Goal: Task Accomplishment & Management: Use online tool/utility

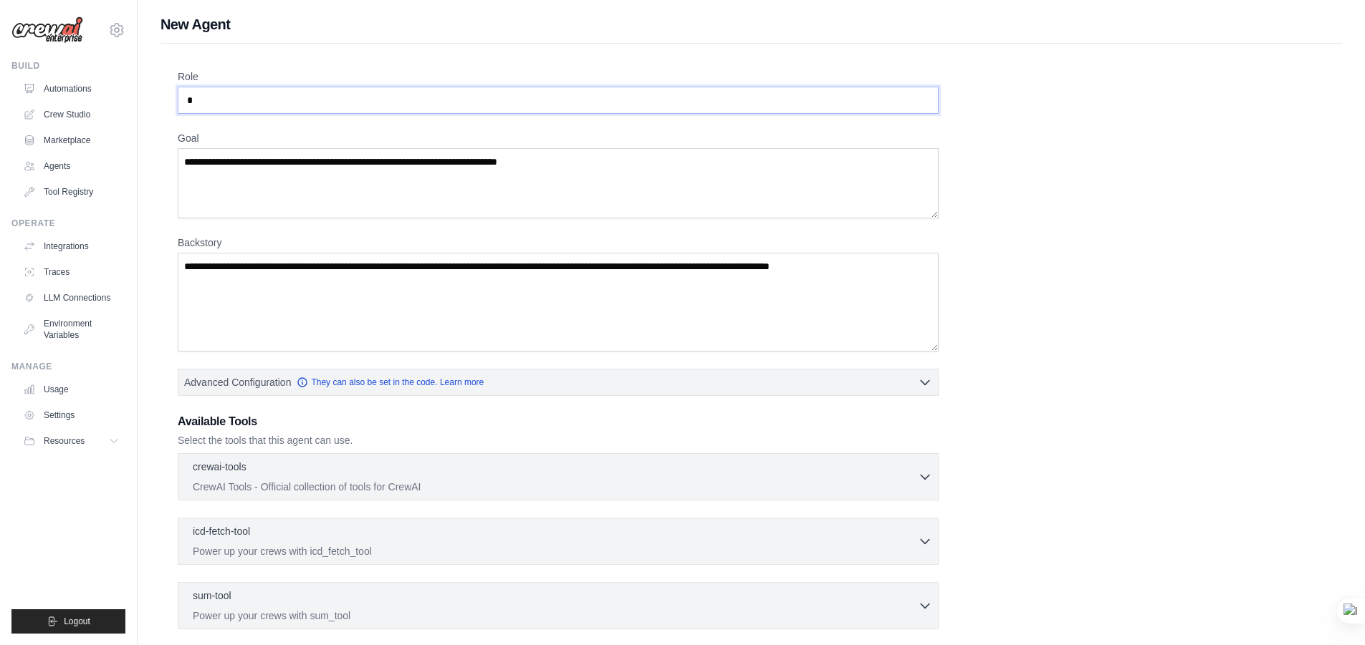
click at [251, 100] on input "*" at bounding box center [558, 100] width 761 height 27
type input "**********"
drag, startPoint x: 610, startPoint y: 161, endPoint x: 264, endPoint y: 135, distance: 347.7
click at [264, 135] on div "Goal" at bounding box center [558, 174] width 761 height 87
paste textarea "**********"
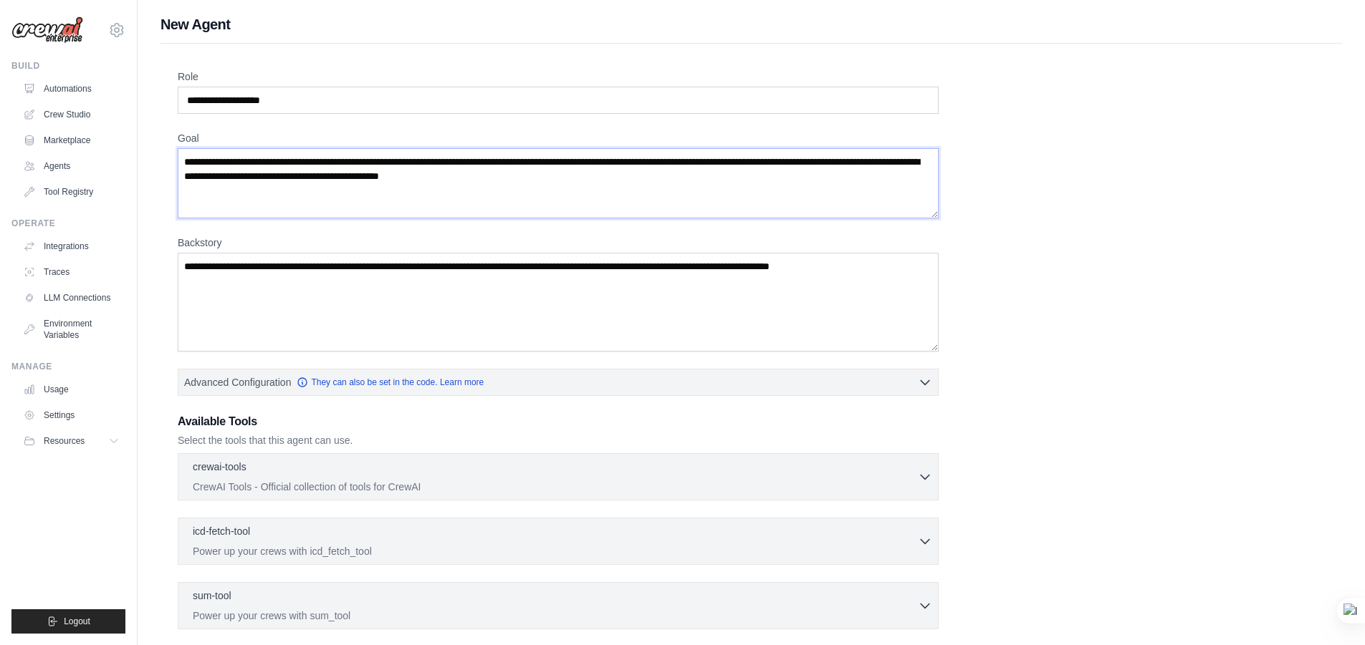
type textarea "**********"
click at [479, 308] on textarea "Backstory" at bounding box center [558, 302] width 761 height 99
click at [452, 317] on textarea "Backstory" at bounding box center [558, 302] width 761 height 99
paste textarea "**********"
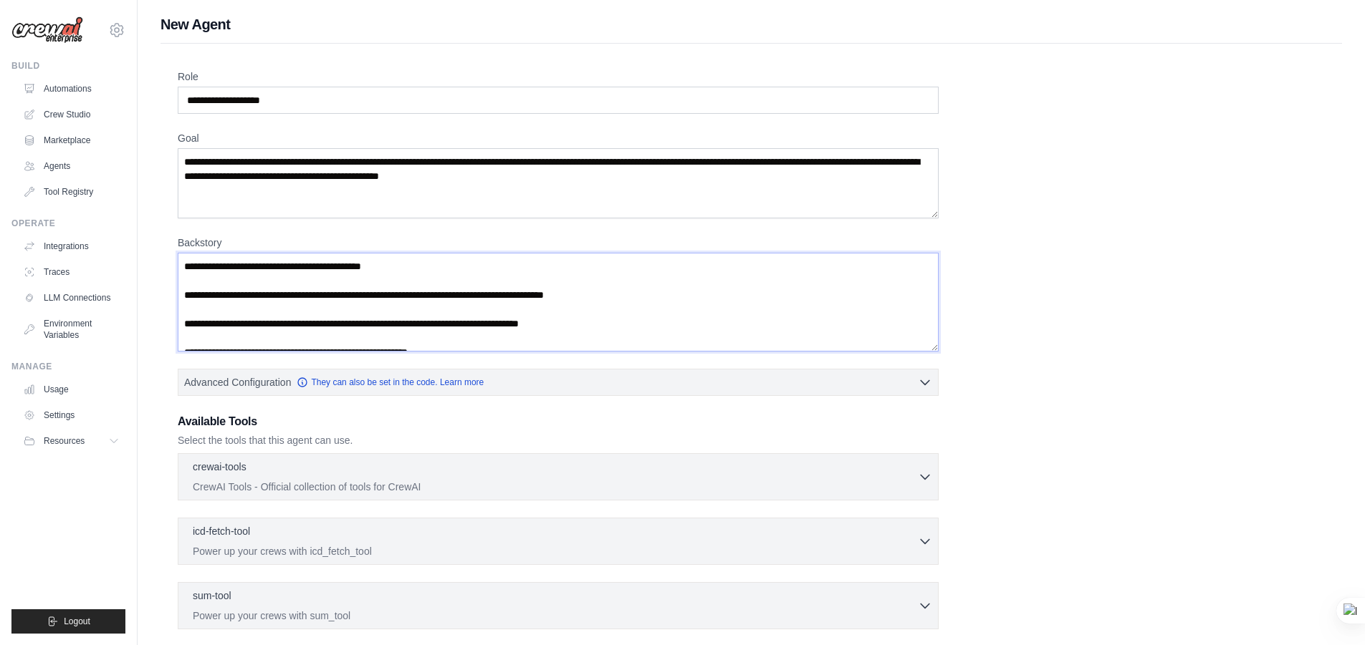
click at [218, 267] on textarea "**********" at bounding box center [558, 302] width 761 height 99
click at [204, 297] on textarea "**********" at bounding box center [558, 302] width 761 height 99
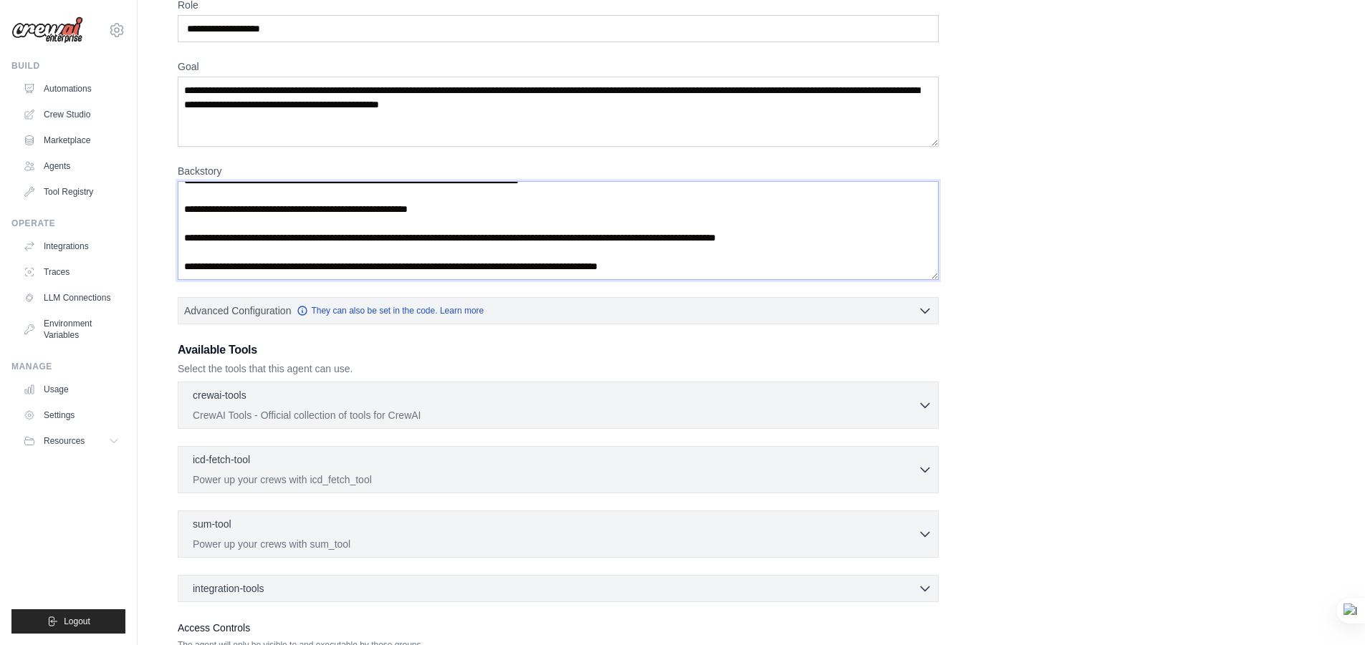
scroll to position [188, 0]
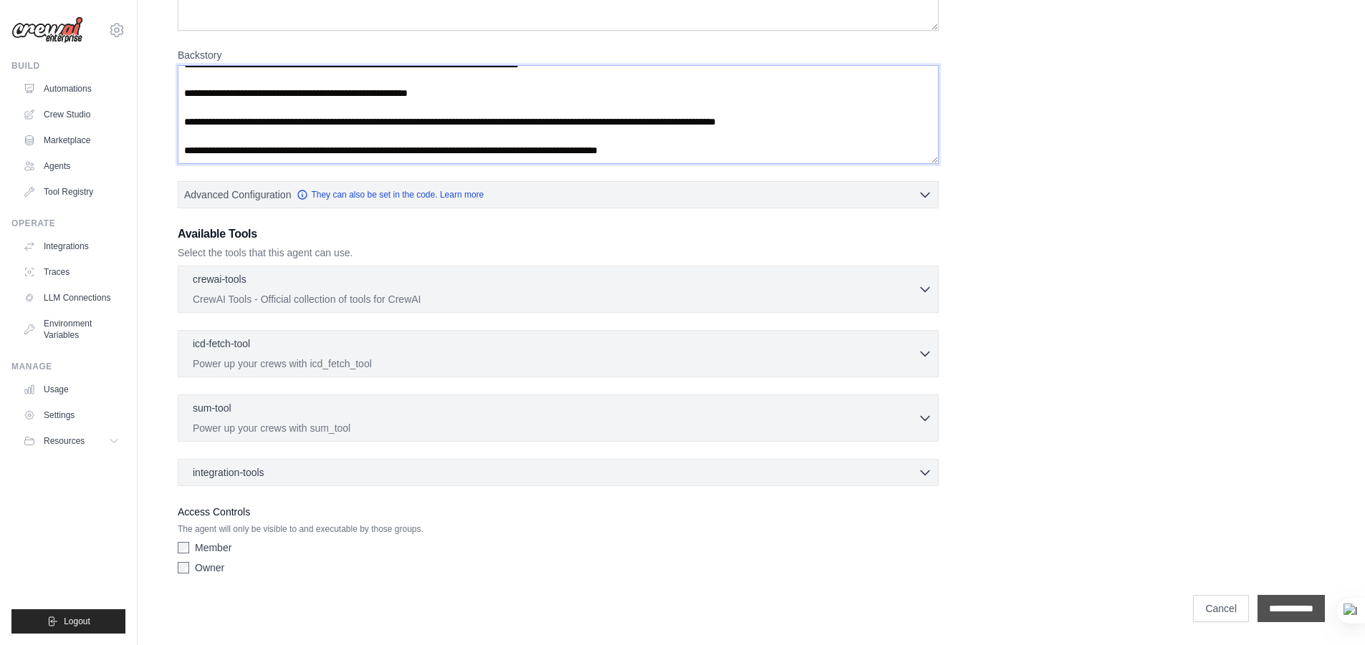
type textarea "**********"
click at [1282, 609] on input "**********" at bounding box center [1290, 608] width 67 height 27
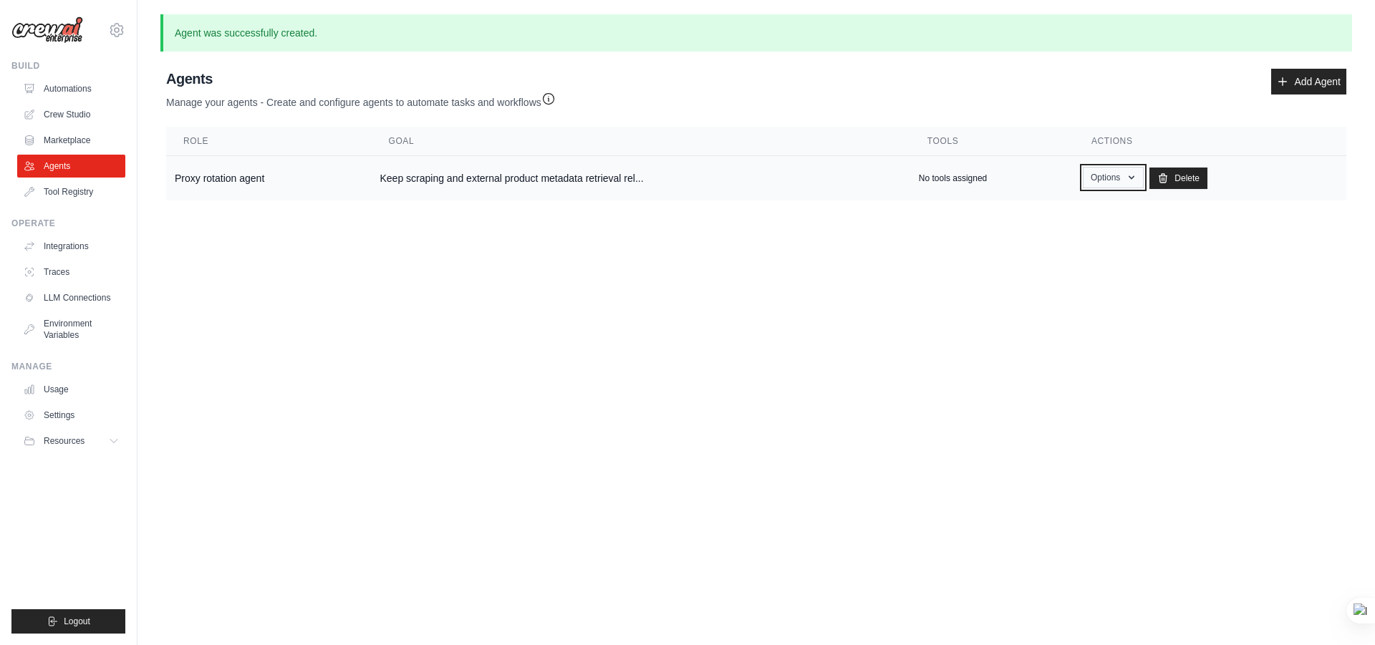
click at [1108, 177] on button "Options" at bounding box center [1113, 177] width 61 height 21
click at [988, 184] on td "No tools assigned" at bounding box center [992, 178] width 164 height 45
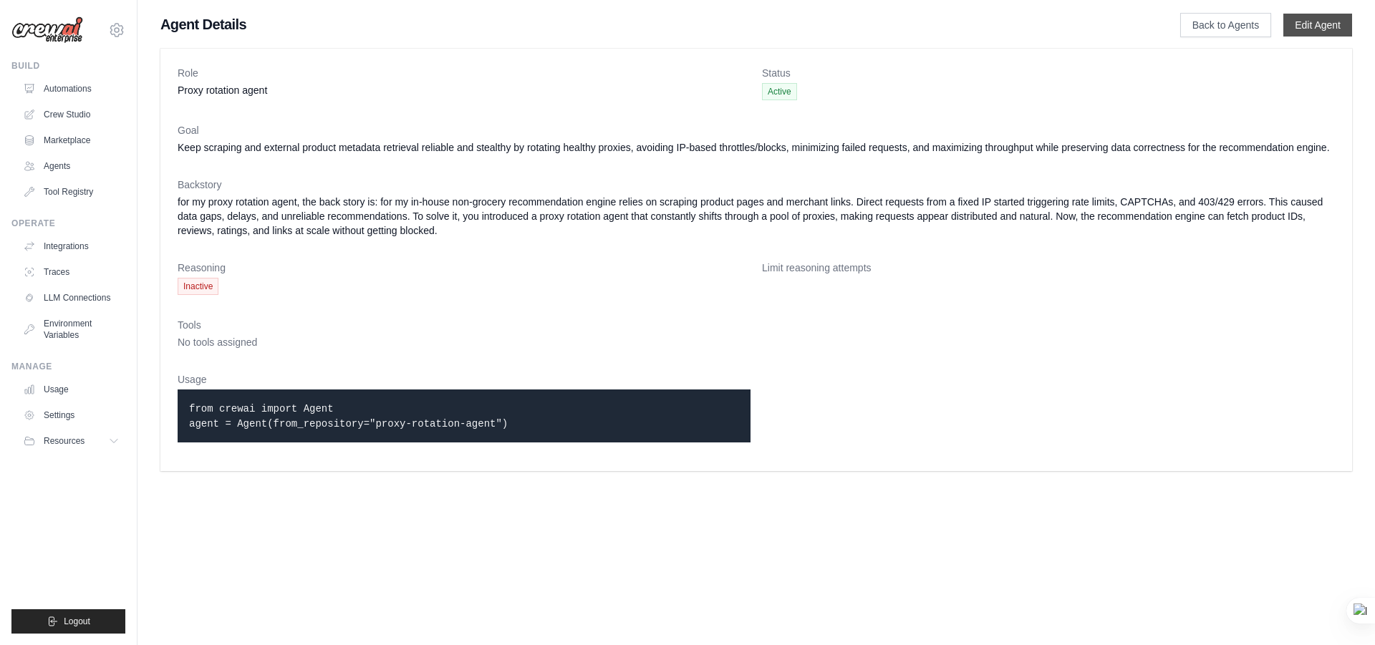
click at [1291, 24] on link "Edit Agent" at bounding box center [1318, 25] width 69 height 23
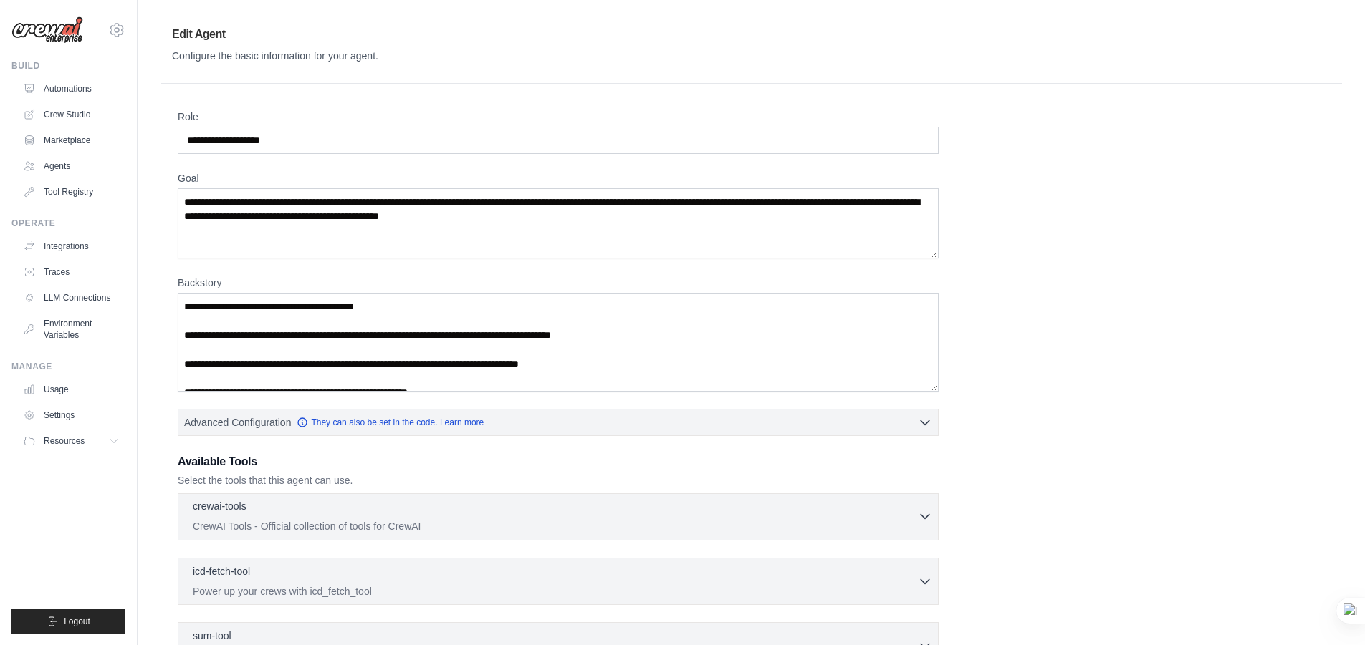
click at [323, 511] on div "crewai-tools 0 selected" at bounding box center [555, 507] width 725 height 17
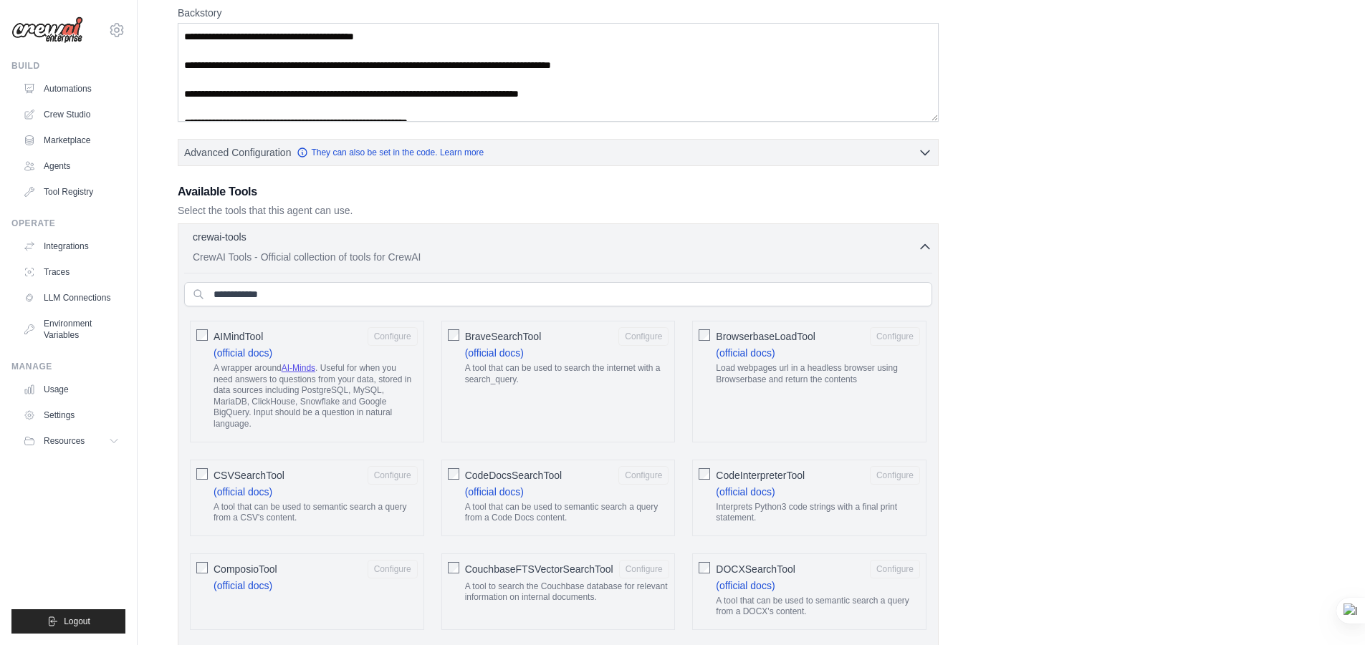
scroll to position [287, 0]
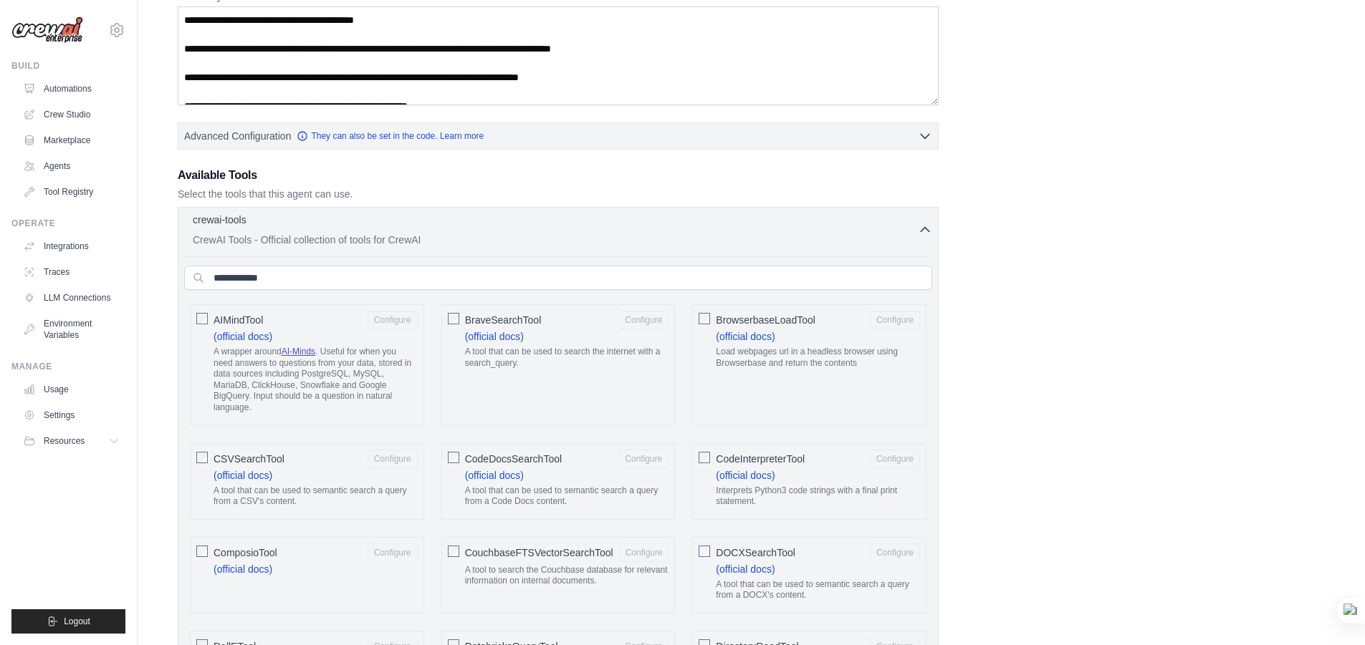
click at [923, 234] on icon "button" at bounding box center [925, 230] width 14 height 14
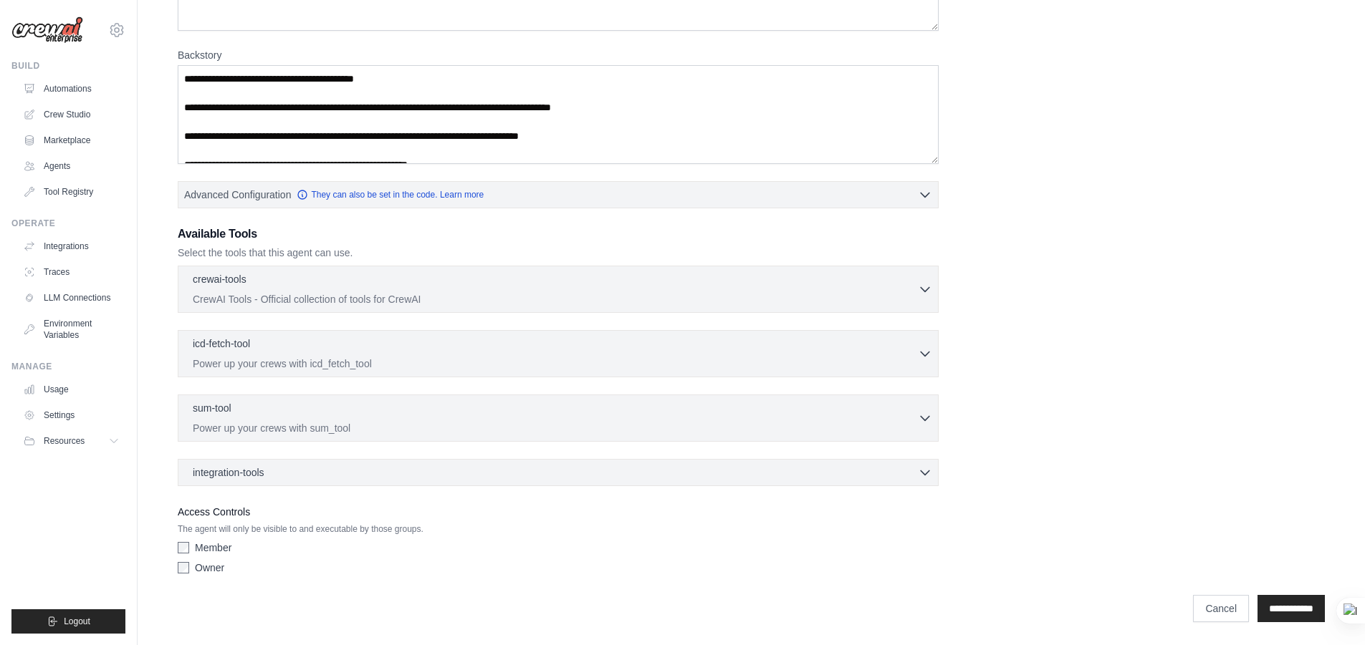
click at [435, 481] on div "integration-tools 0 selected Box Save files to Box Gmail" at bounding box center [558, 472] width 761 height 27
click at [433, 472] on div "integration-tools 0 selected" at bounding box center [562, 472] width 739 height 14
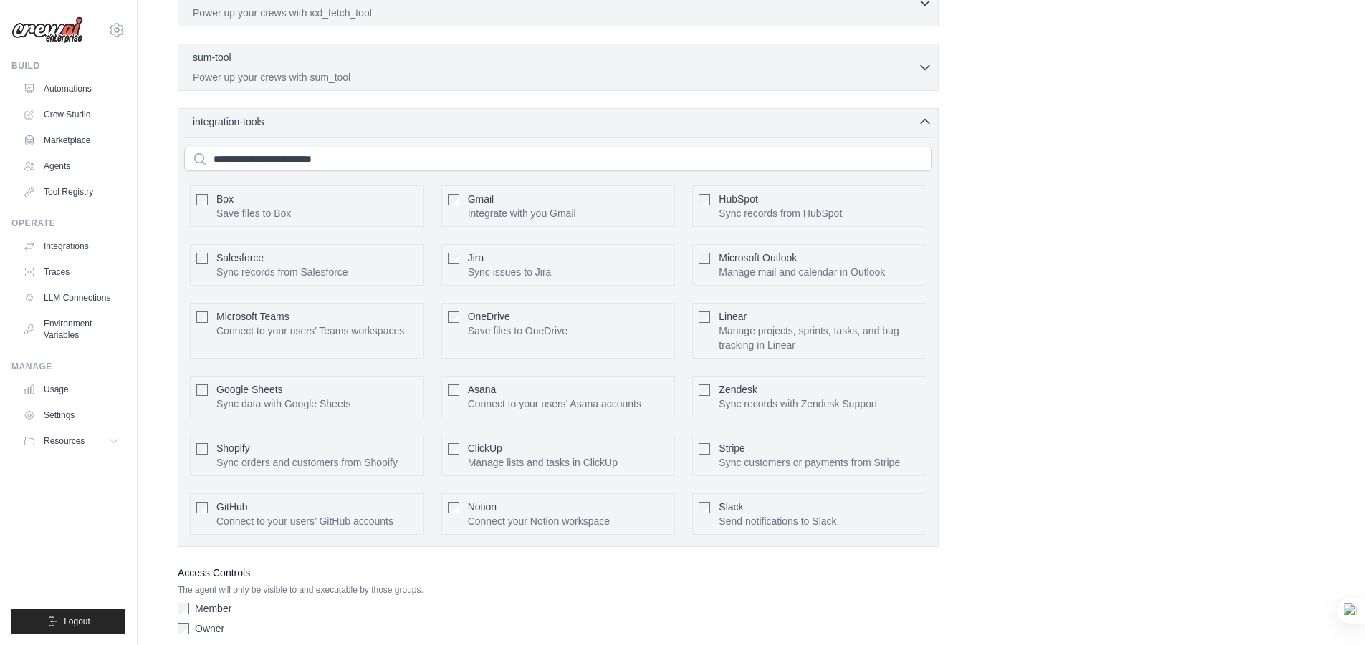
scroll to position [496, 0]
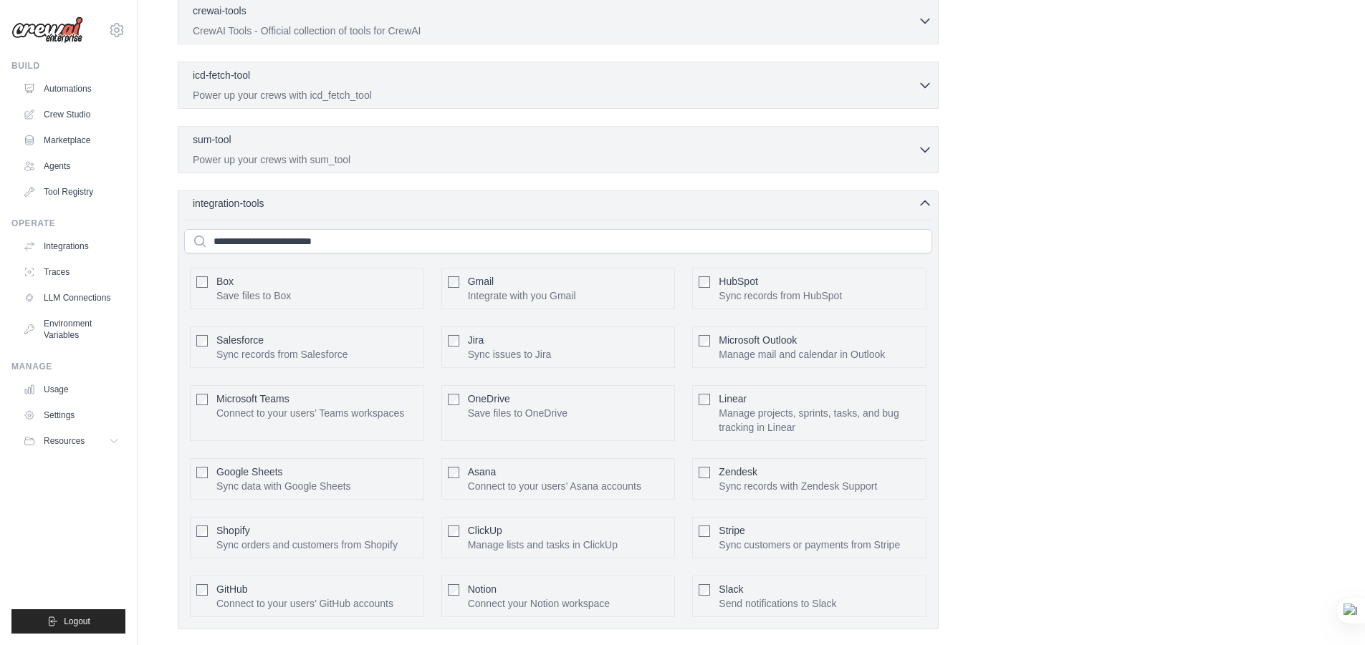
click at [913, 210] on div "integration-tools 0 selected" at bounding box center [562, 203] width 739 height 14
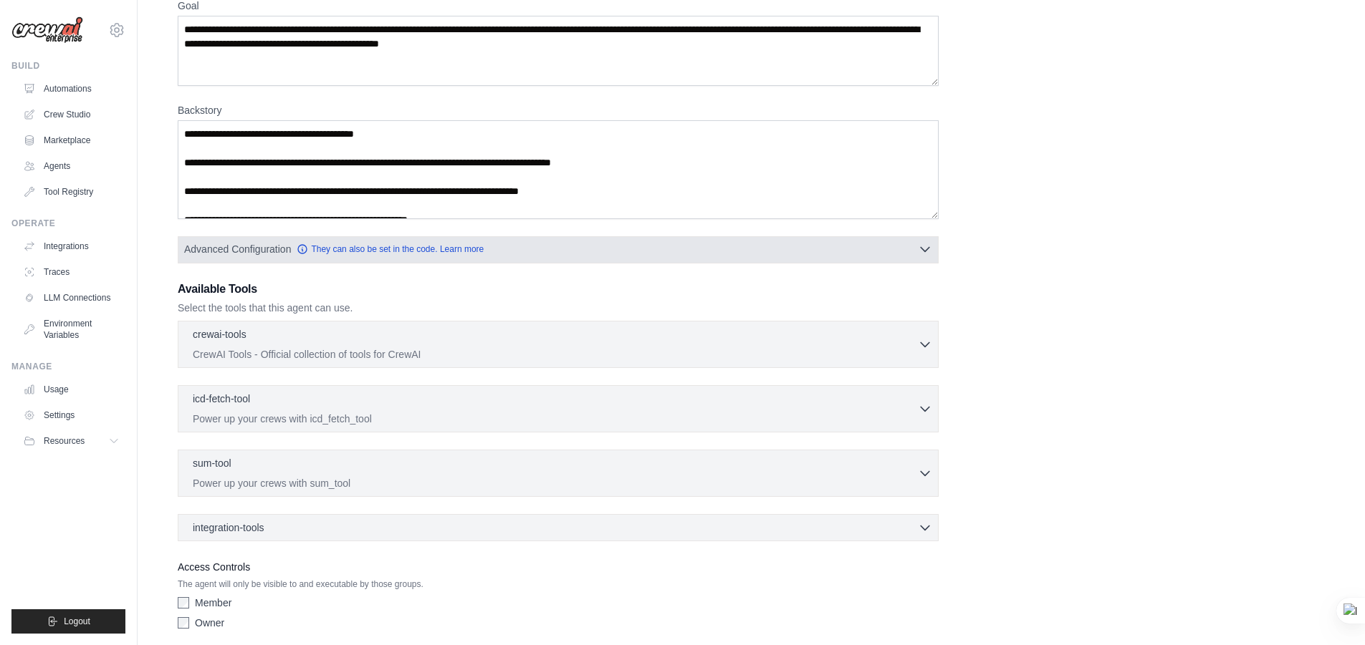
scroll to position [85, 0]
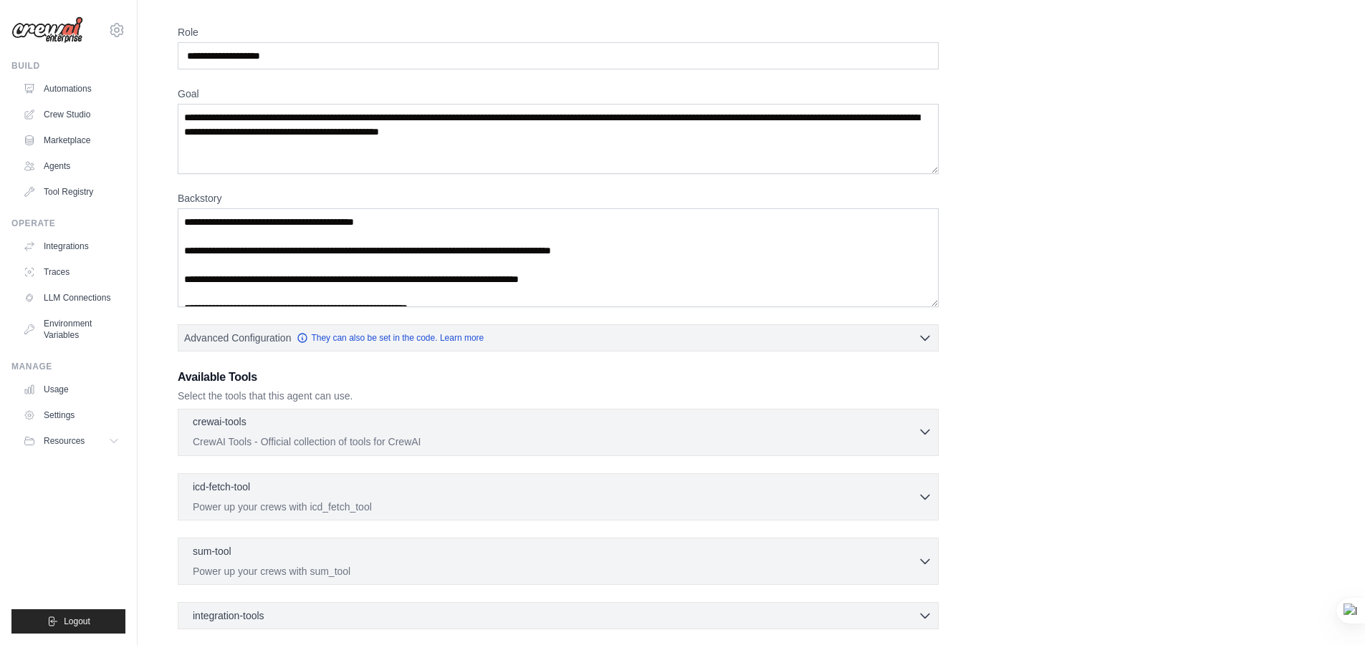
click at [732, 438] on p "CrewAI Tools - Official collection of tools for CrewAI" at bounding box center [555, 442] width 725 height 14
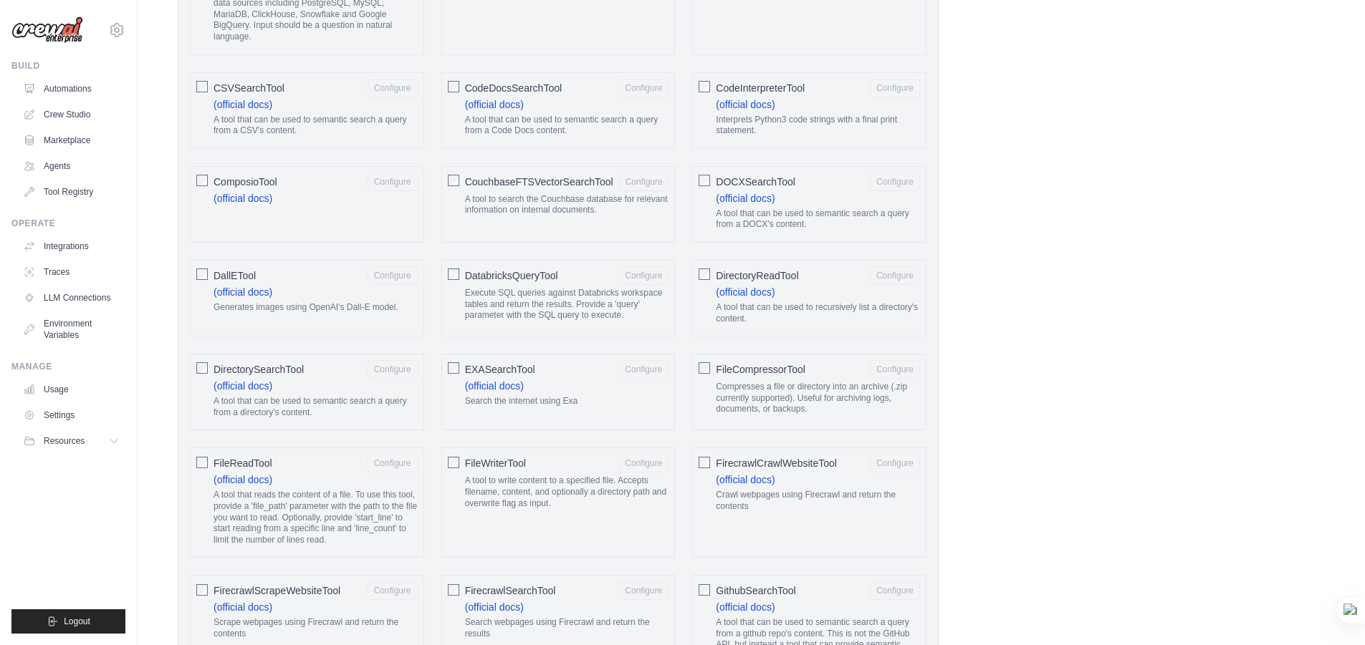
scroll to position [299, 0]
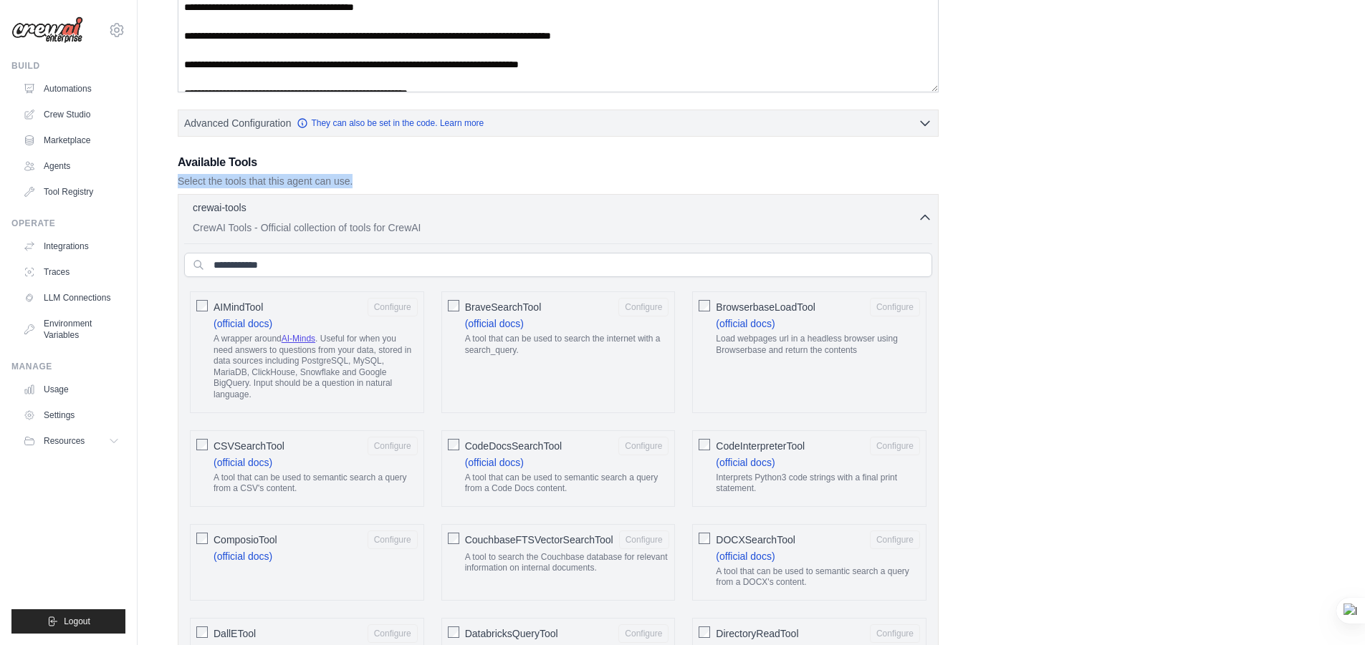
drag, startPoint x: 177, startPoint y: 178, endPoint x: 352, endPoint y: 183, distance: 175.6
copy p "Select the tools that this agent can use."
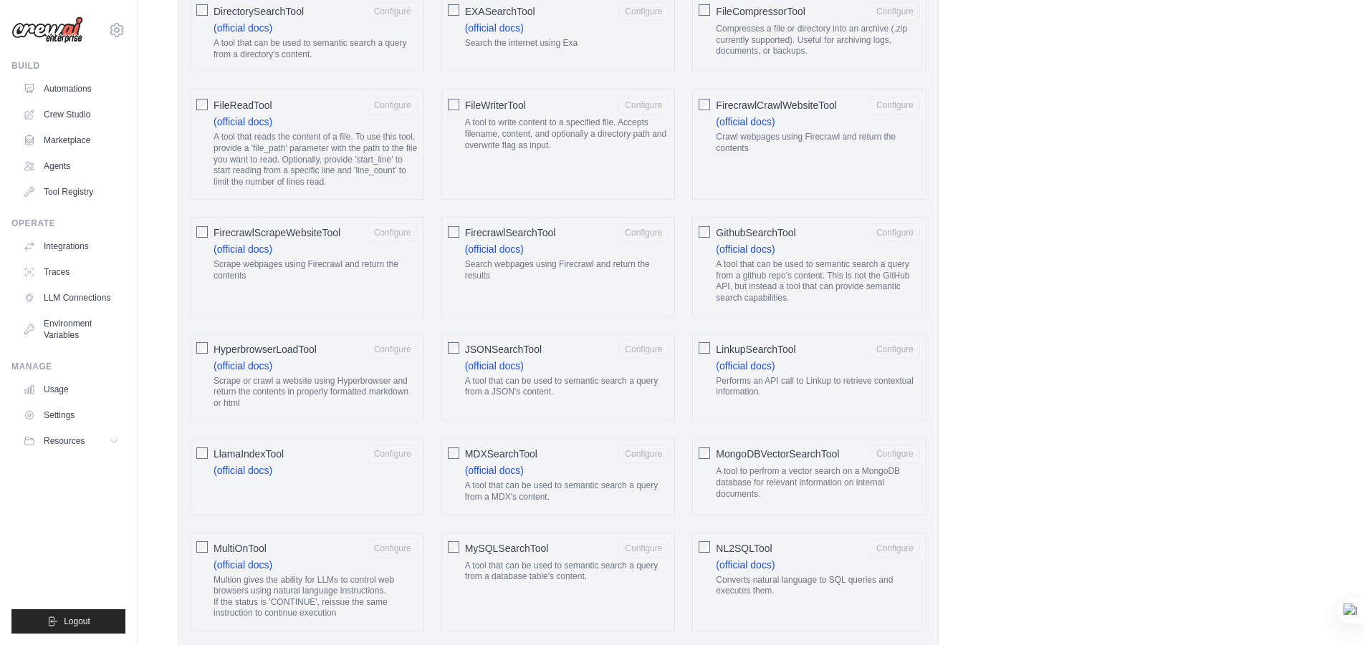
scroll to position [944, 0]
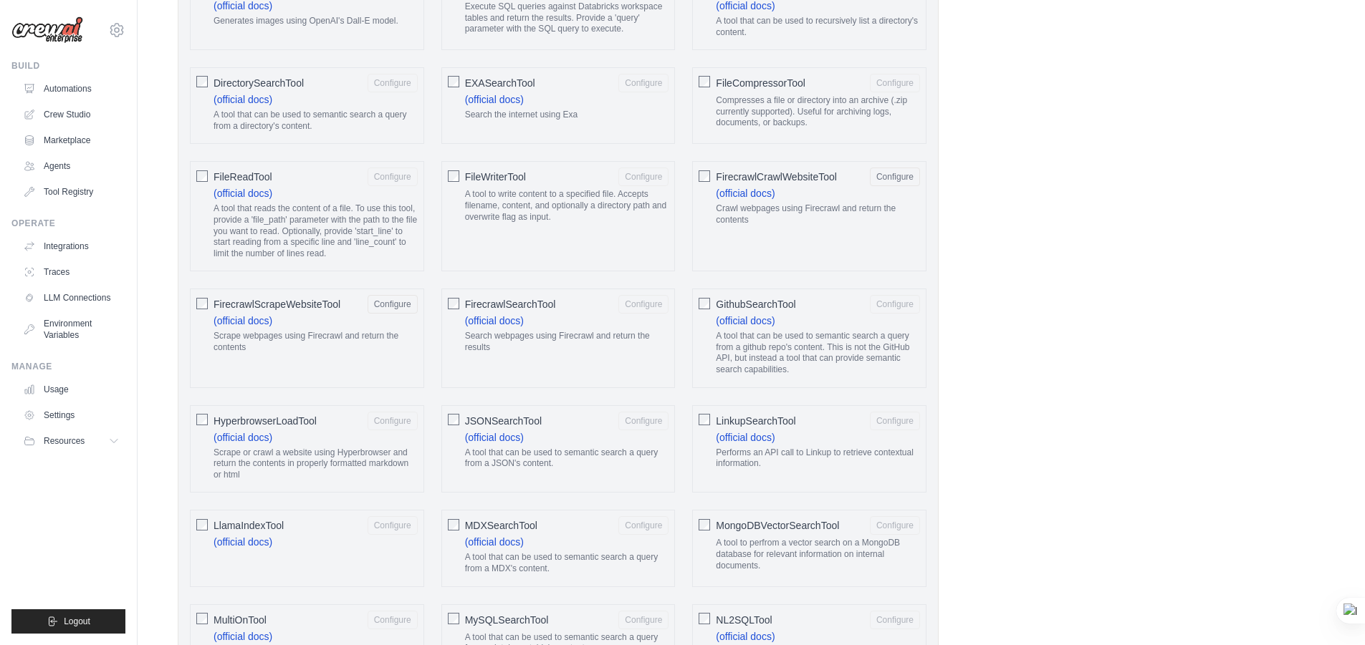
click at [545, 299] on span "FirecrawlSearchTool" at bounding box center [510, 304] width 91 height 14
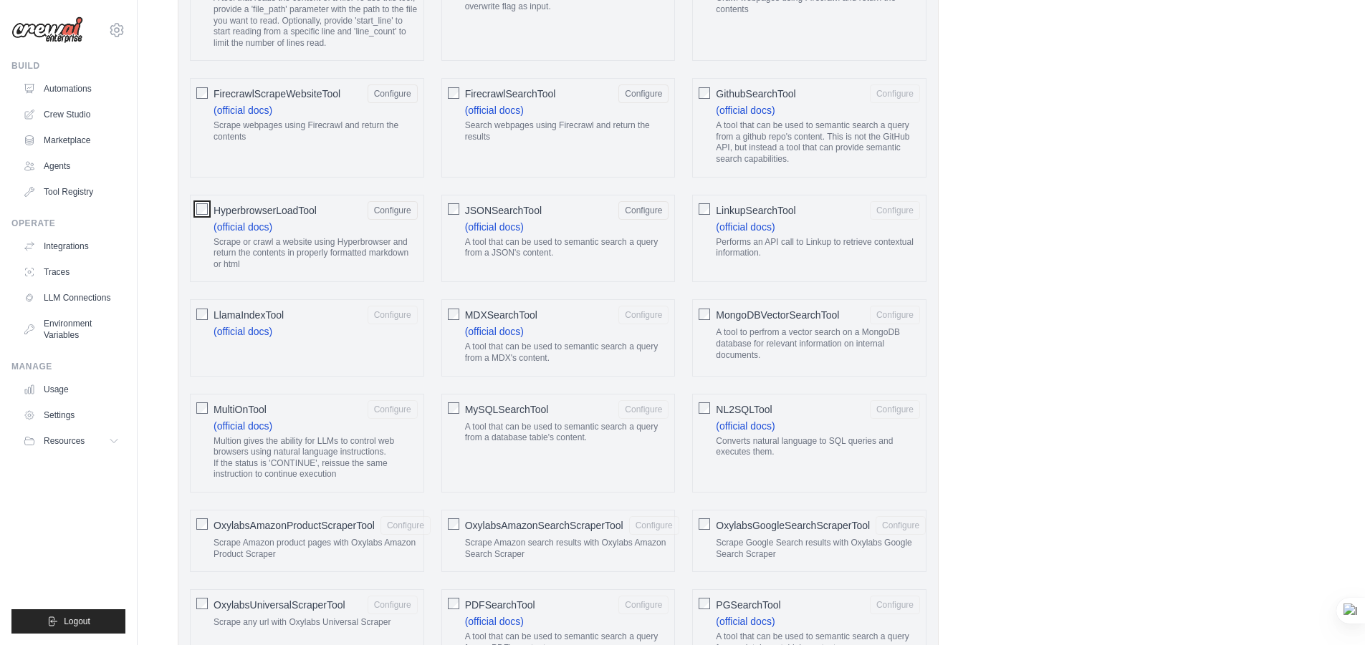
scroll to position [1159, 0]
click at [727, 518] on span "OxylabsGoogleSearchScraperTool" at bounding box center [793, 521] width 154 height 14
click at [537, 524] on span "OxylabsAmazonSearchScraperTool" at bounding box center [544, 521] width 158 height 14
click at [277, 529] on div "OxylabsAmazonProductScraperTool Configure" at bounding box center [321, 521] width 217 height 19
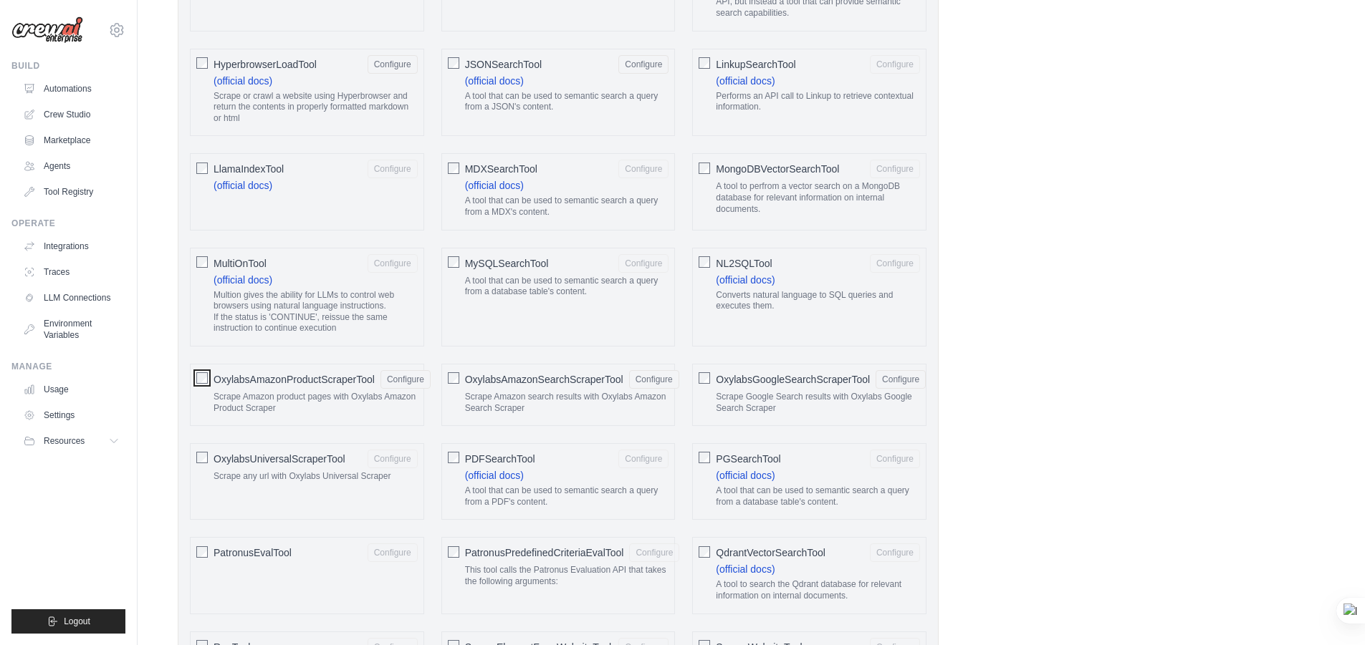
scroll to position [1302, 0]
click at [294, 464] on span "OxylabsUniversalScraperTool" at bounding box center [279, 458] width 132 height 14
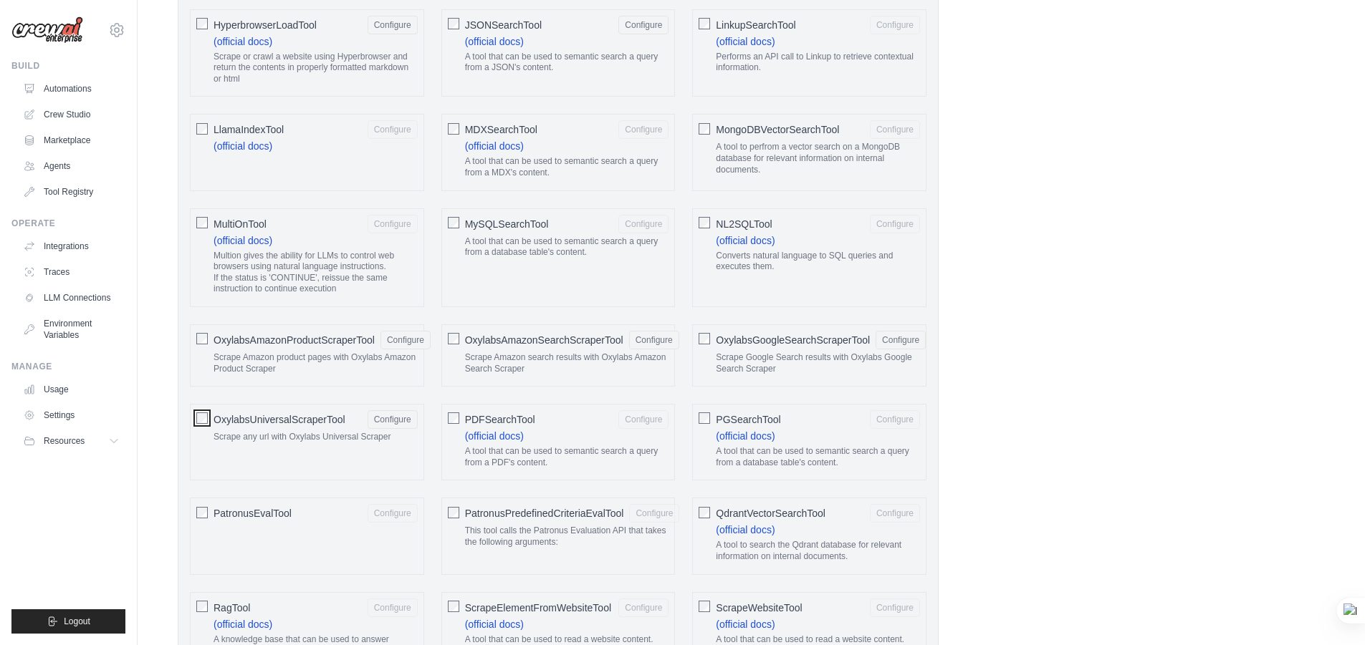
scroll to position [1374, 0]
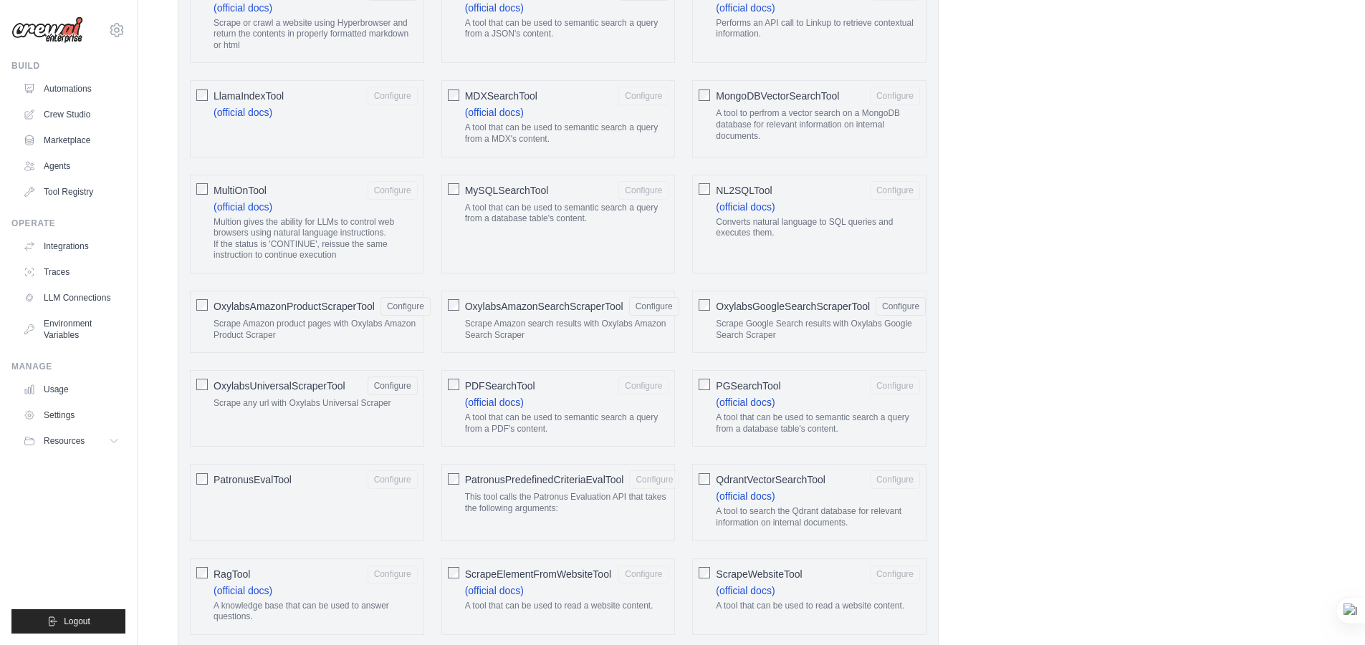
click at [567, 582] on div "ScrapeElementFromWebsiteTool Configure" at bounding box center [567, 574] width 204 height 19
click at [746, 576] on span "ScrapeWebsiteTool" at bounding box center [759, 574] width 86 height 14
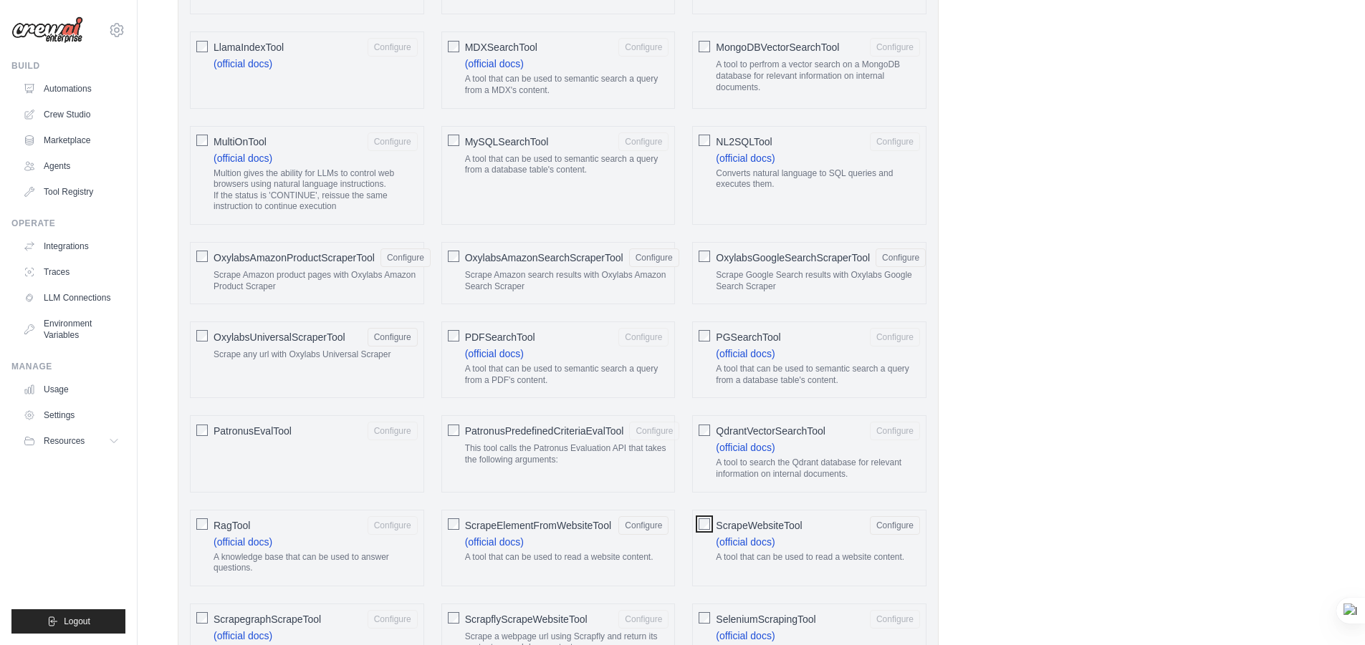
scroll to position [1589, 0]
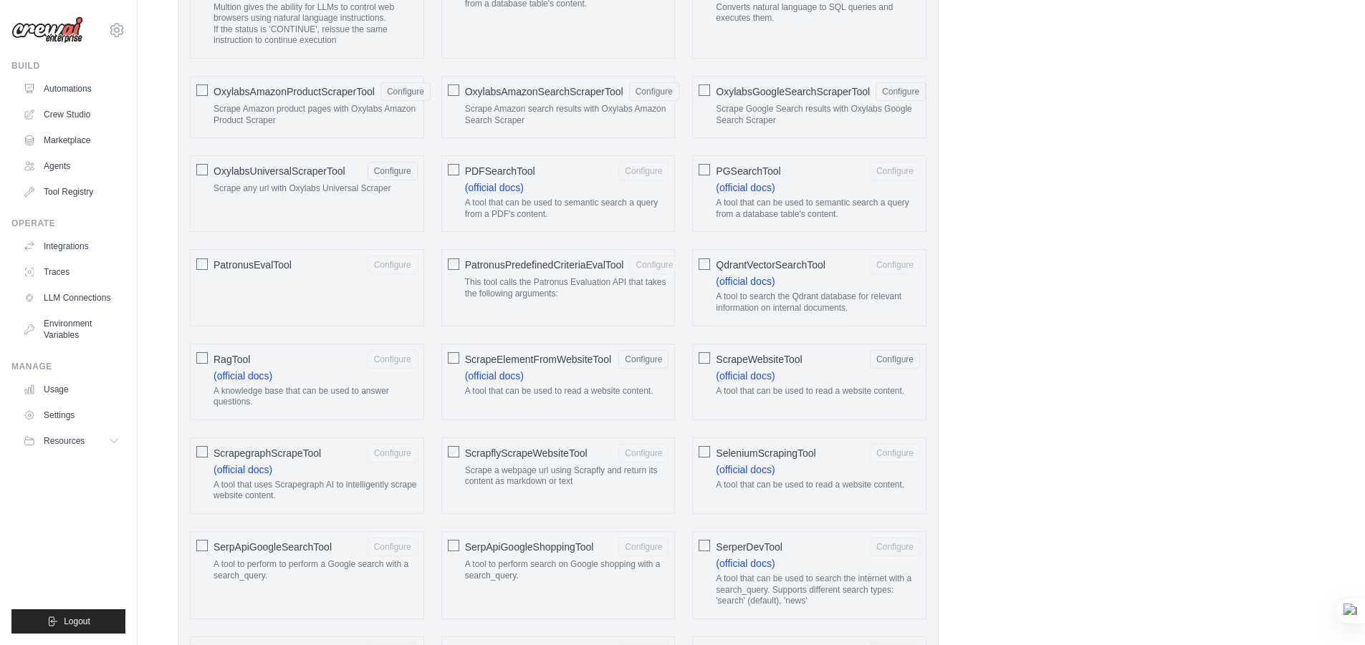
click at [718, 457] on span "SeleniumScrapingTool" at bounding box center [766, 453] width 100 height 14
click at [533, 456] on span "ScrapflyScrapeWebsiteTool" at bounding box center [526, 453] width 122 height 14
click at [266, 465] on link "(official docs)" at bounding box center [242, 469] width 59 height 11
click at [186, 444] on div "AIMindTool Configure (official docs) A wrapper around AI-Minds . Useful for whe…" at bounding box center [558, 189] width 748 height 2387
click at [456, 553] on div "SerpApiGoogleShoppingTool Configure A tool to perform search on Google shopping…" at bounding box center [558, 576] width 234 height 88
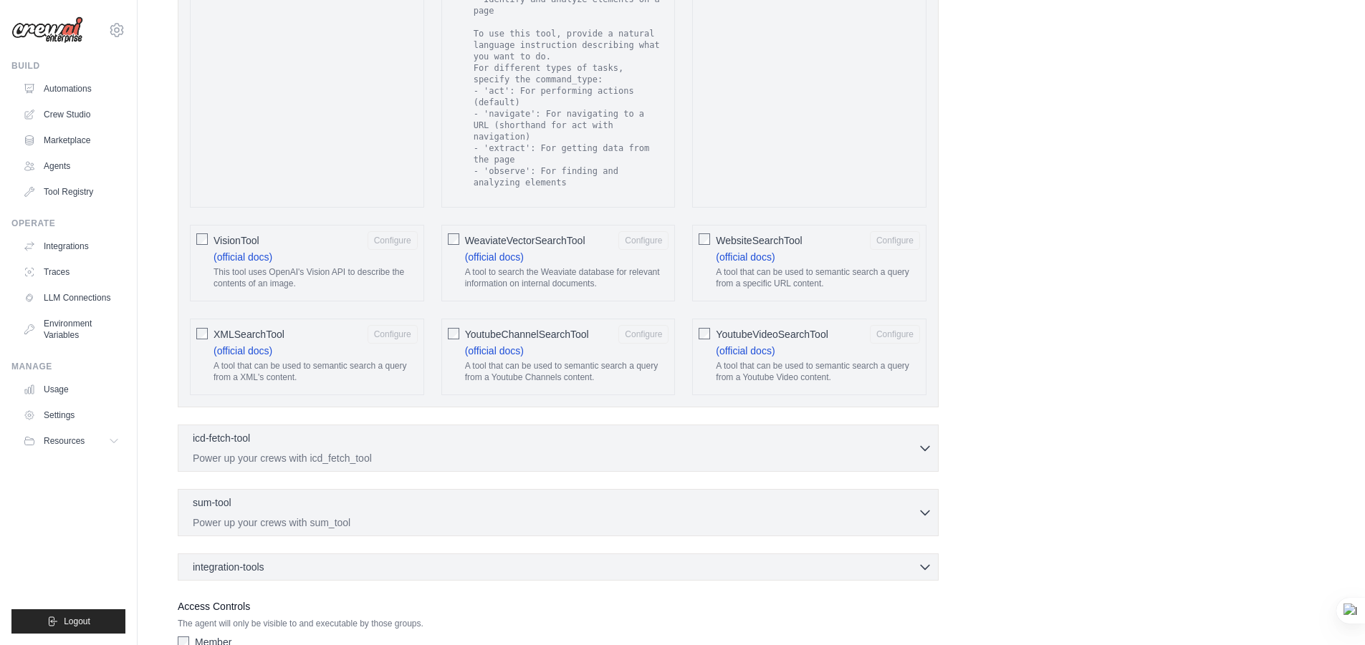
scroll to position [2643, 0]
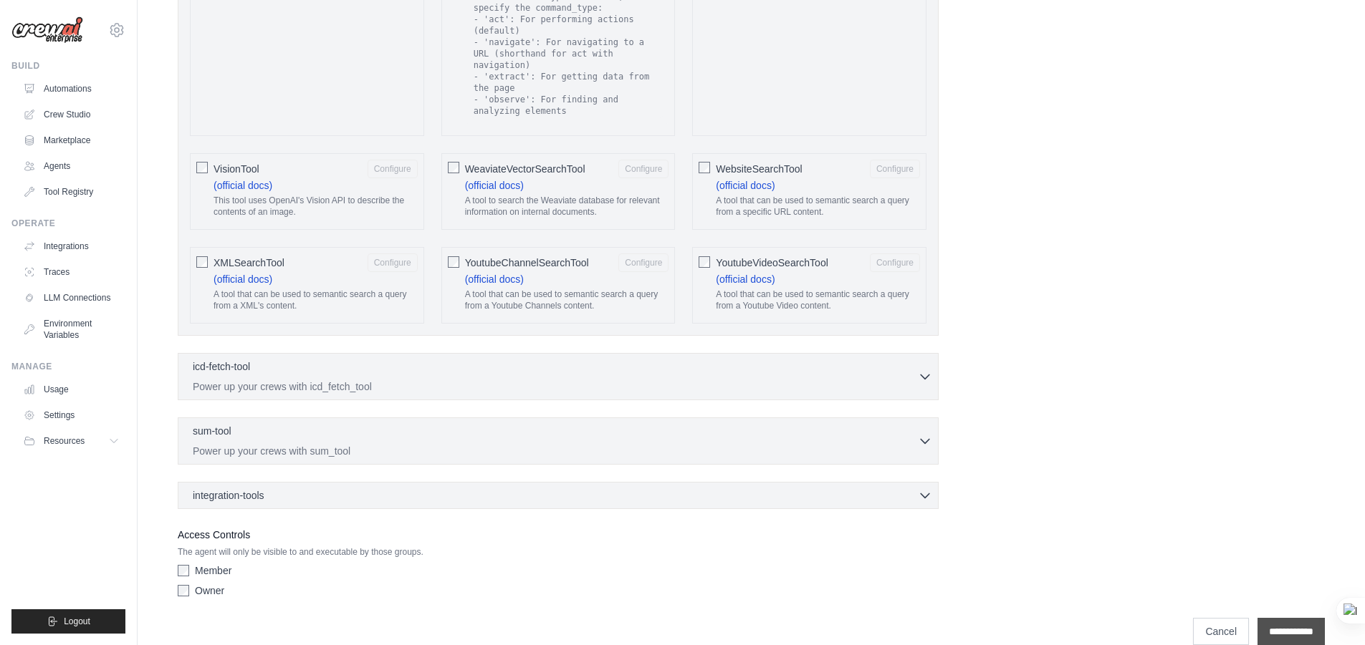
click at [1285, 618] on input "**********" at bounding box center [1290, 631] width 67 height 27
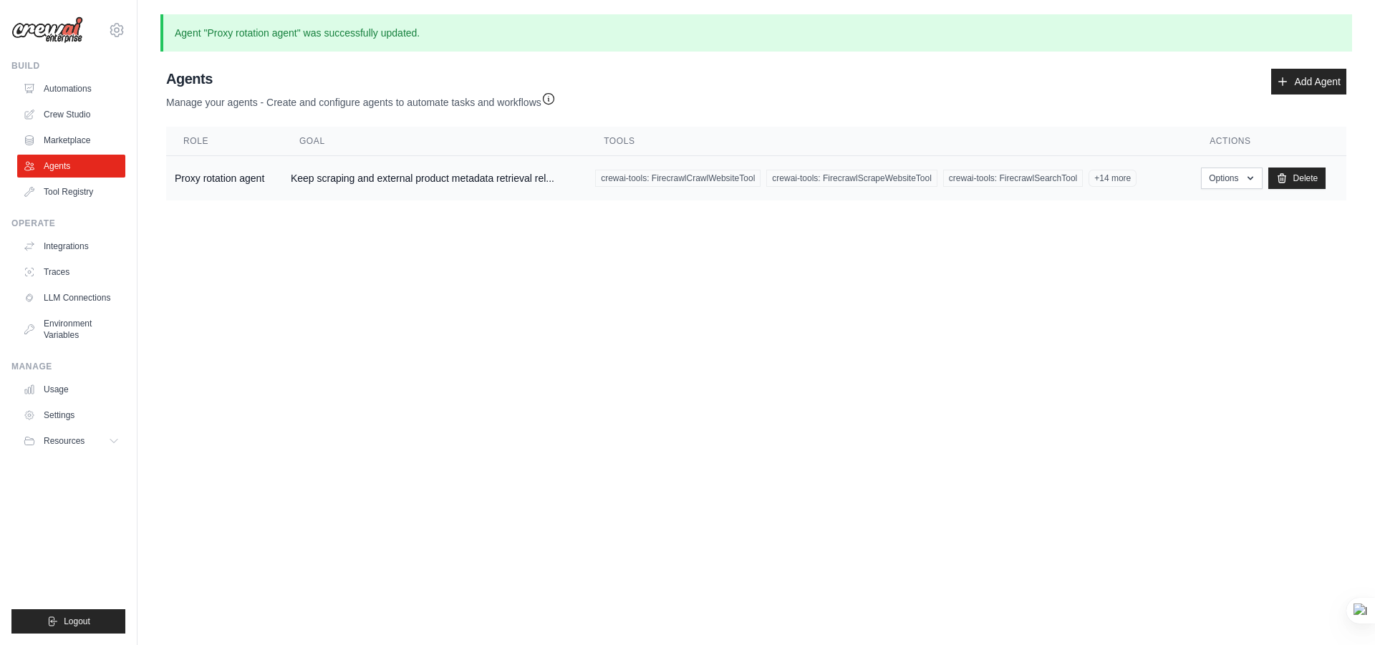
click at [497, 181] on td "Keep scraping and external product metadata retrieval rel..." at bounding box center [434, 178] width 304 height 45
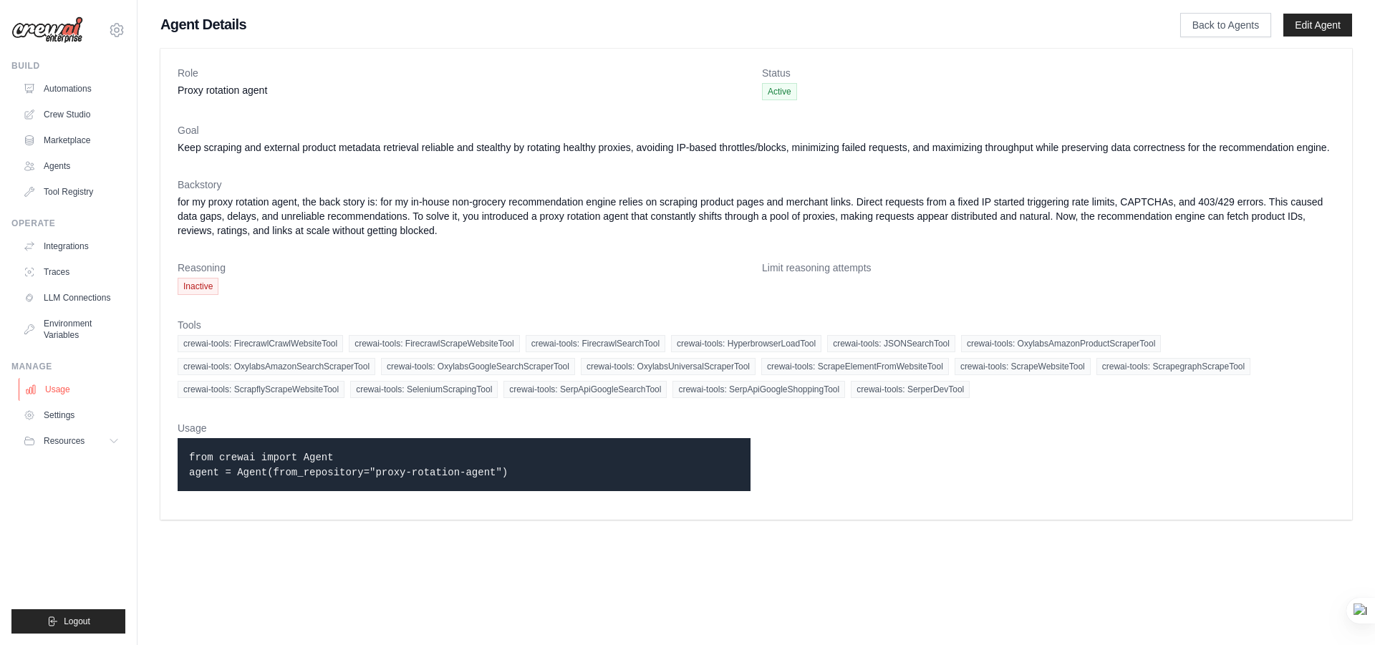
click at [79, 383] on link "Usage" at bounding box center [73, 389] width 108 height 23
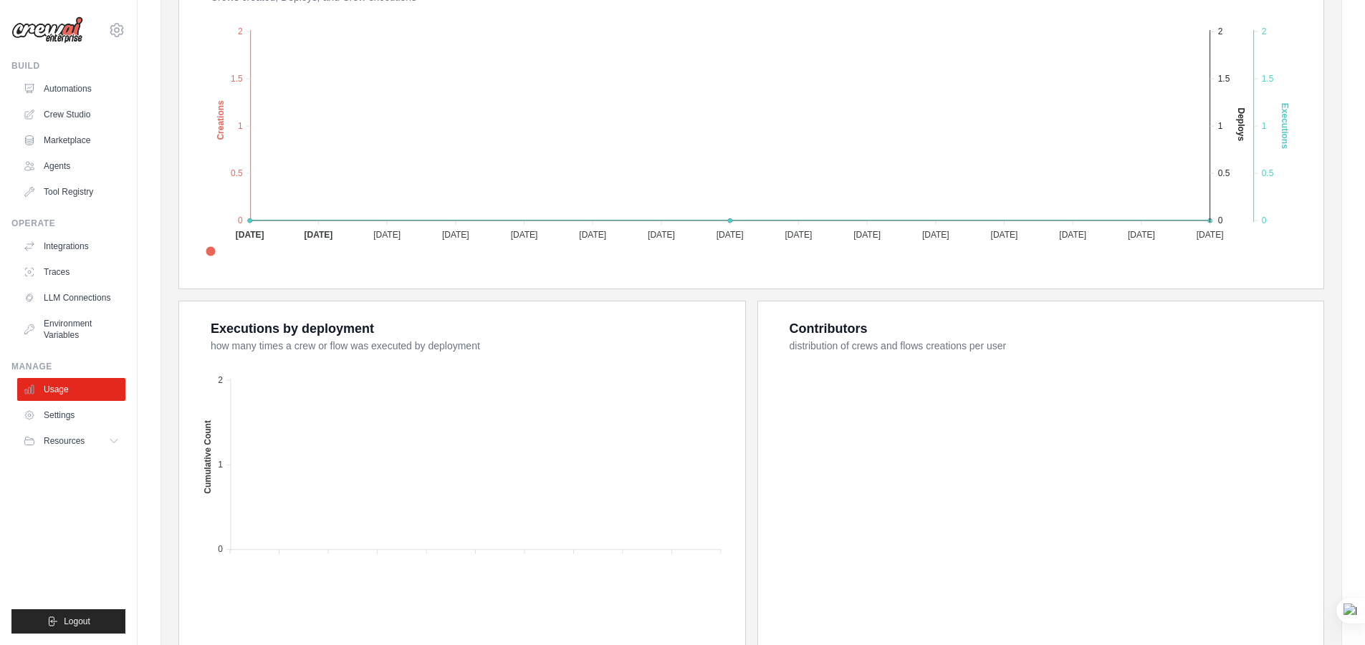
scroll to position [107, 0]
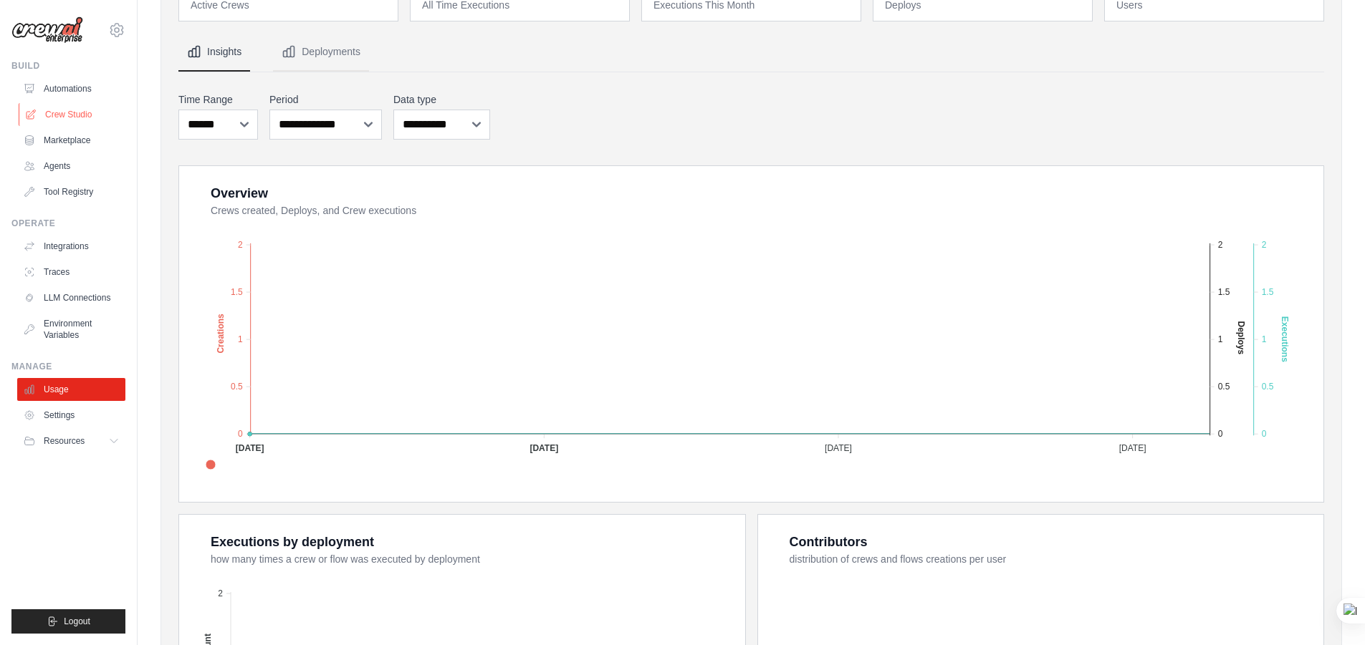
click at [82, 116] on link "Crew Studio" at bounding box center [73, 114] width 108 height 23
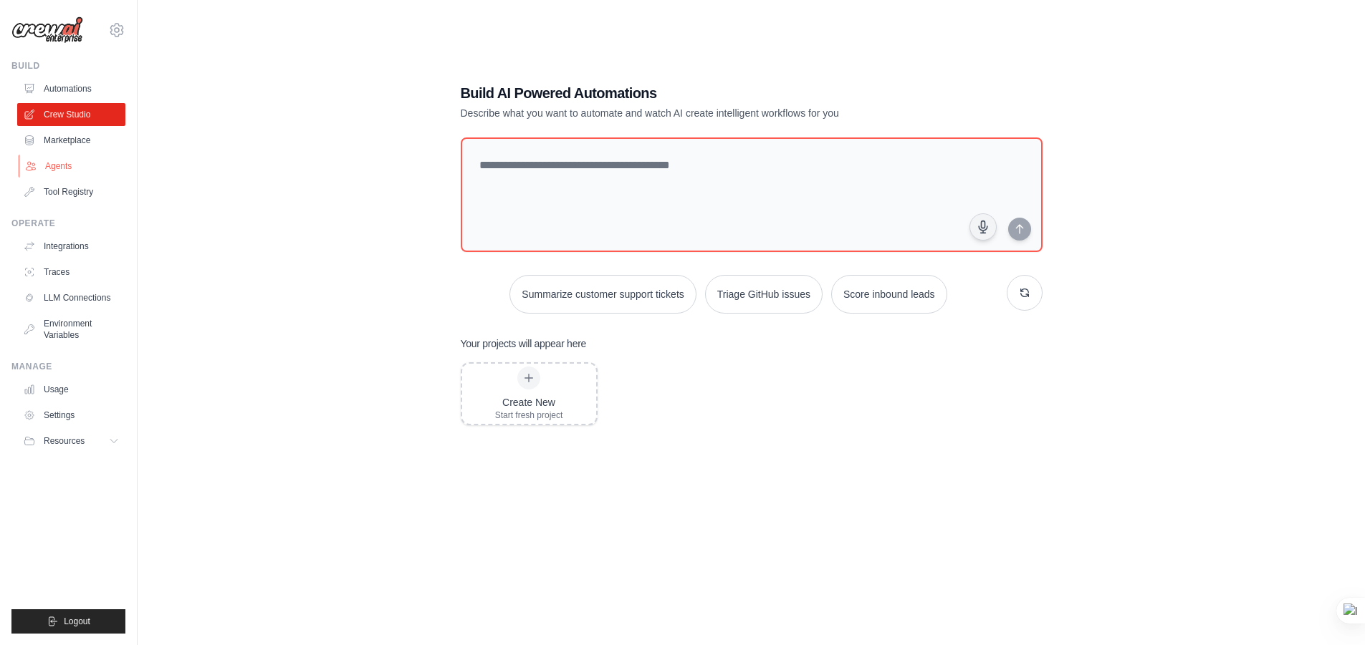
click at [63, 167] on link "Agents" at bounding box center [73, 166] width 108 height 23
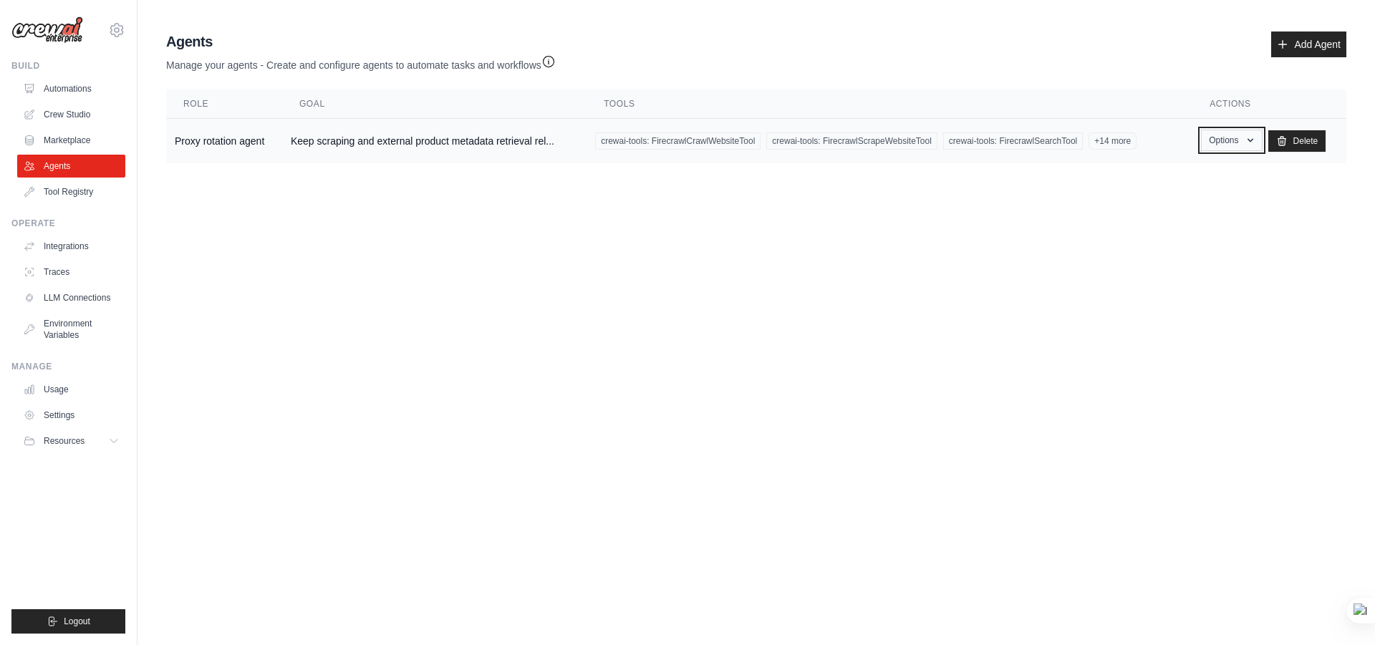
click at [1242, 138] on button "Options" at bounding box center [1231, 140] width 61 height 21
click at [1215, 175] on link "Show" at bounding box center [1211, 173] width 103 height 26
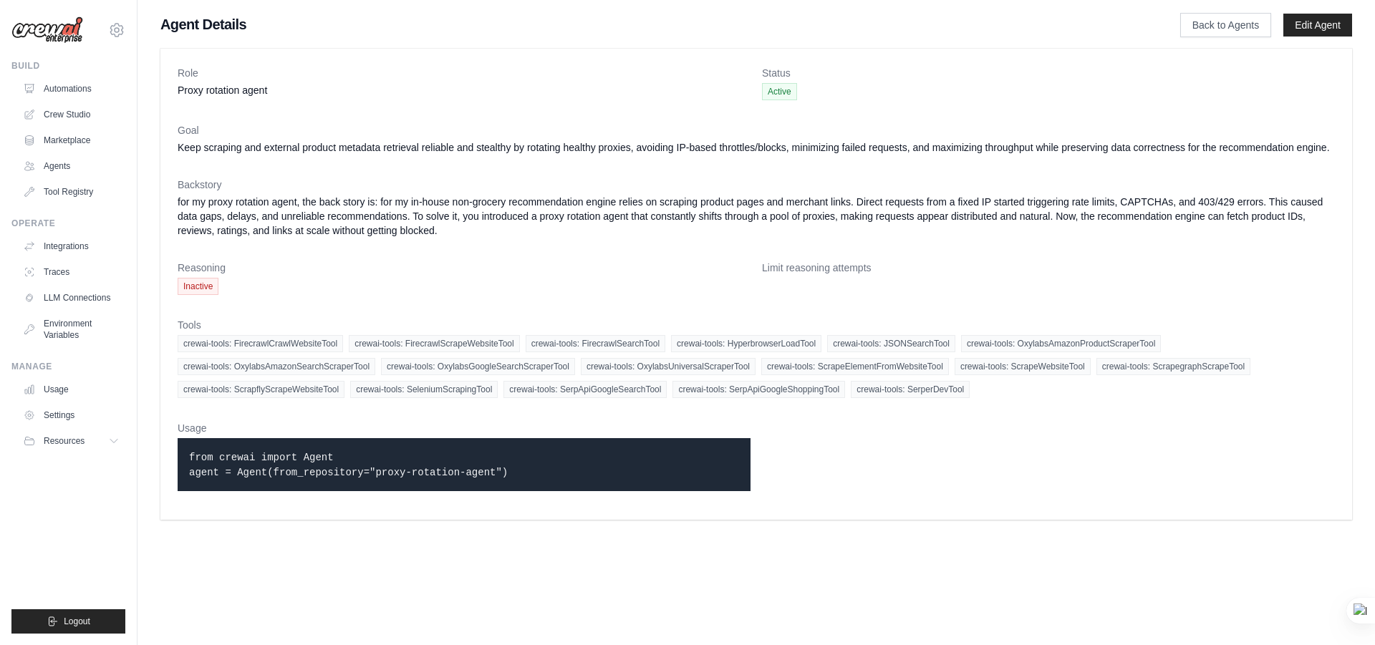
drag, startPoint x: 487, startPoint y: 474, endPoint x: 185, endPoint y: 457, distance: 302.8
click at [185, 457] on div "from crewai import Agent agent = Agent(from_repository="proxy-rotation-agent")" at bounding box center [464, 464] width 573 height 53
copy code "from crewai import Agent agent = Agent(from_repository="proxy-rotation-agent")"
